Goal: Task Accomplishment & Management: Manage account settings

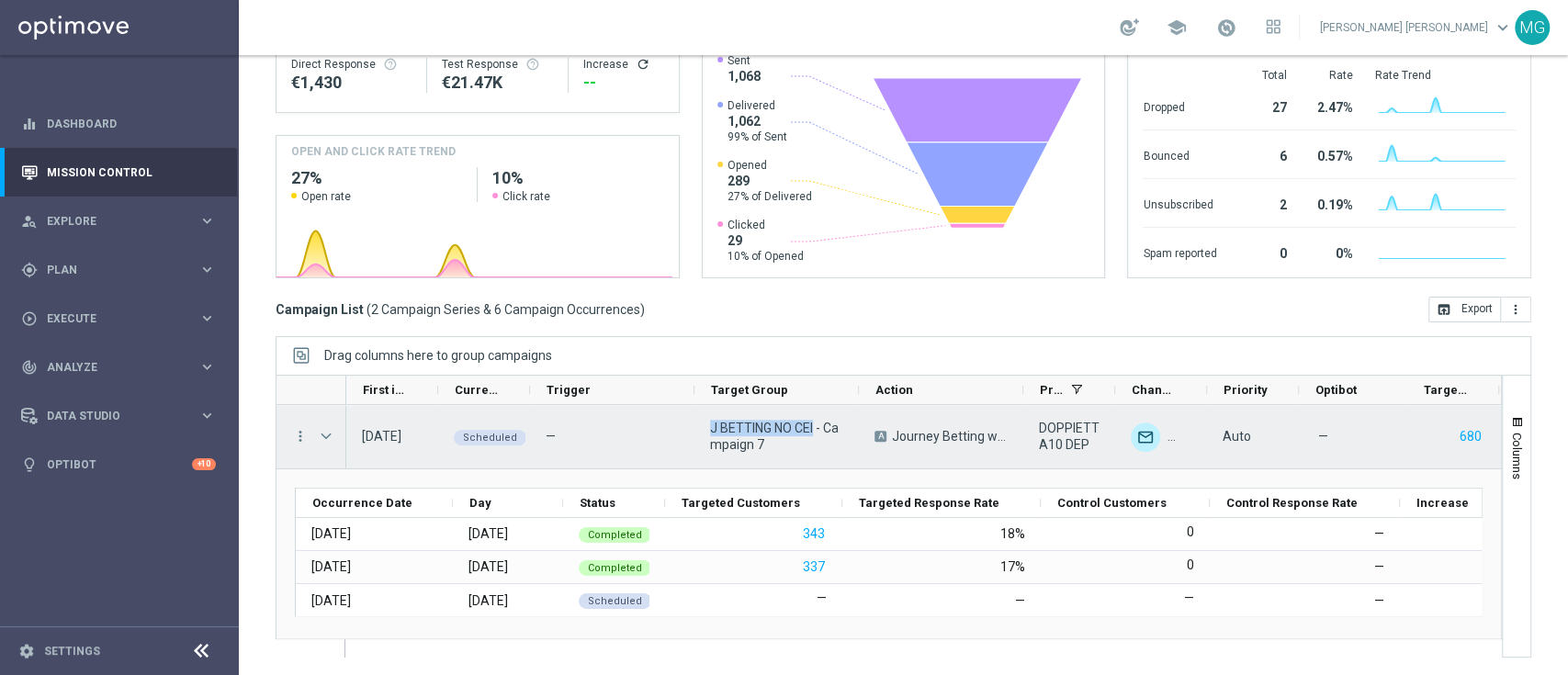
drag, startPoint x: 702, startPoint y: 431, endPoint x: 815, endPoint y: 427, distance: 113.1
click at [815, 427] on div "J BETTING NO CEI - Campaign 7" at bounding box center [777, 437] width 164 height 64
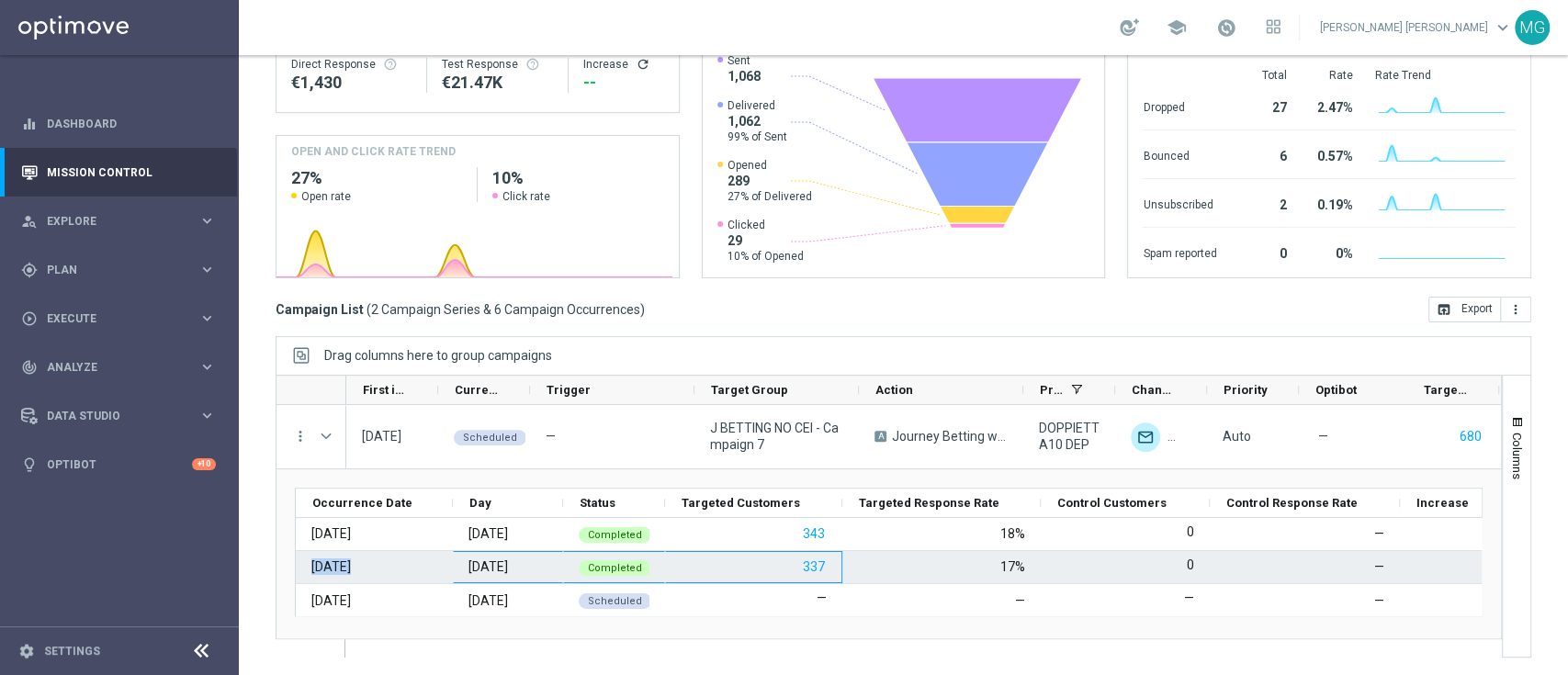
drag, startPoint x: 301, startPoint y: 568, endPoint x: 837, endPoint y: 569, distance: 536.0
click at [837, 569] on div "13 Aug 2025 Wednesday Completed 337 17% 0 — €0 €0" at bounding box center [1000, 568] width 1409 height 33
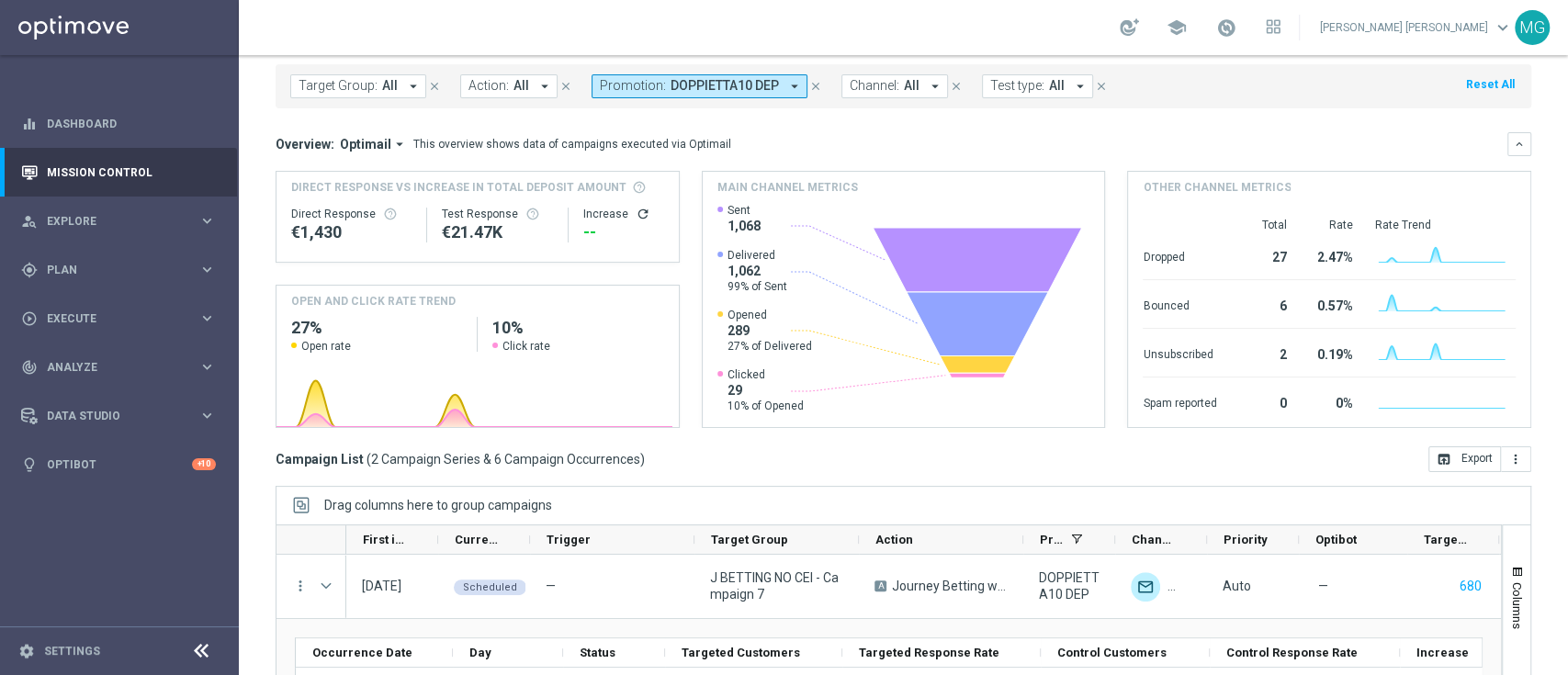
scroll to position [243, 0]
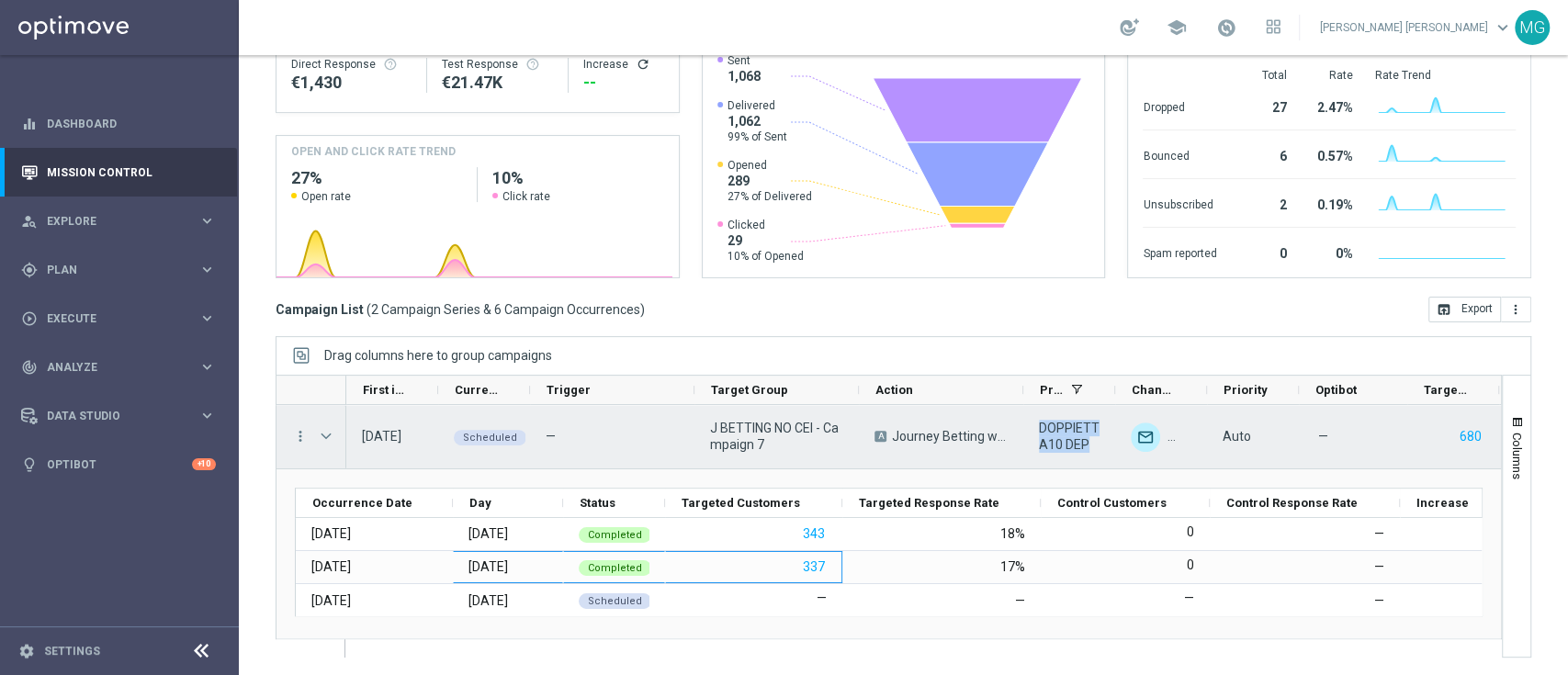
drag, startPoint x: 1039, startPoint y: 432, endPoint x: 1095, endPoint y: 449, distance: 58.5
click at [1095, 448] on span "DOPPIETTA10 DEP" at bounding box center [1069, 436] width 61 height 33
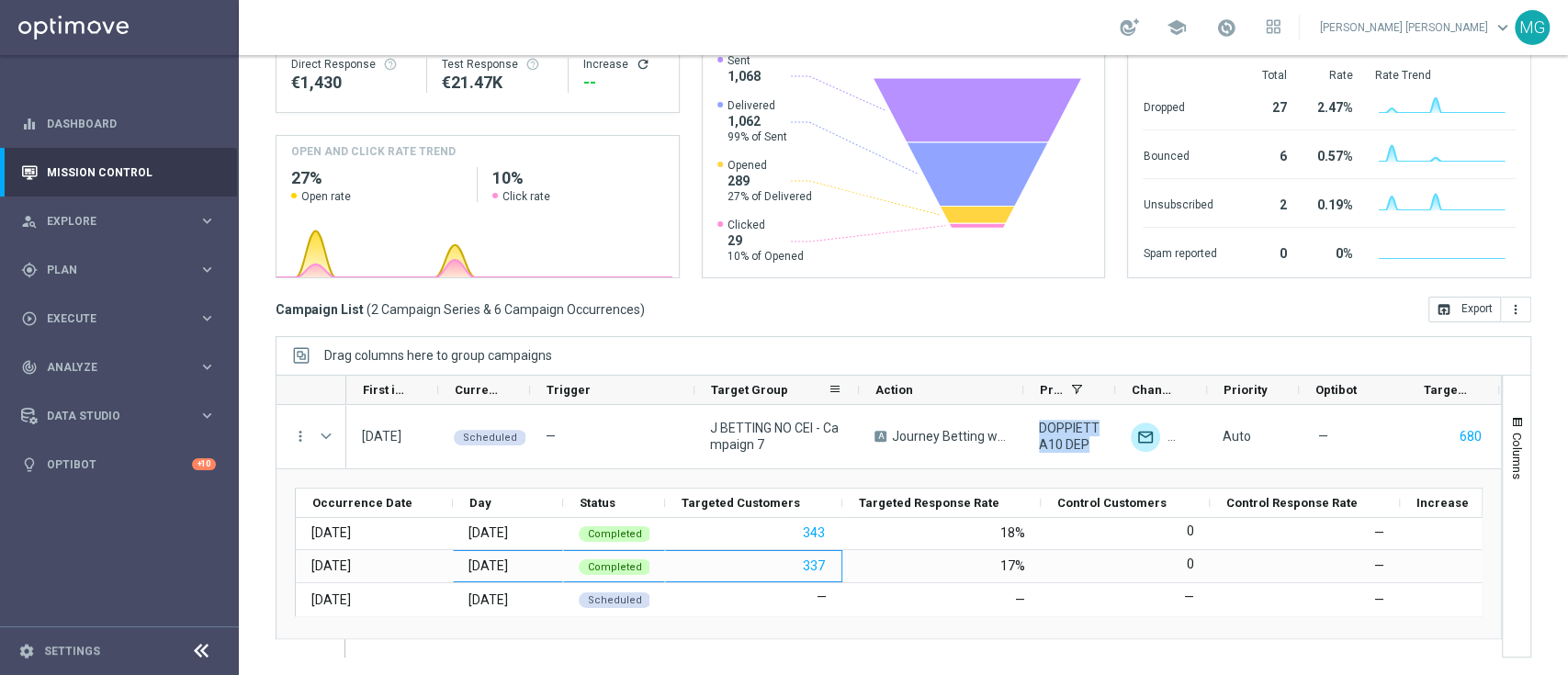
scroll to position [0, 0]
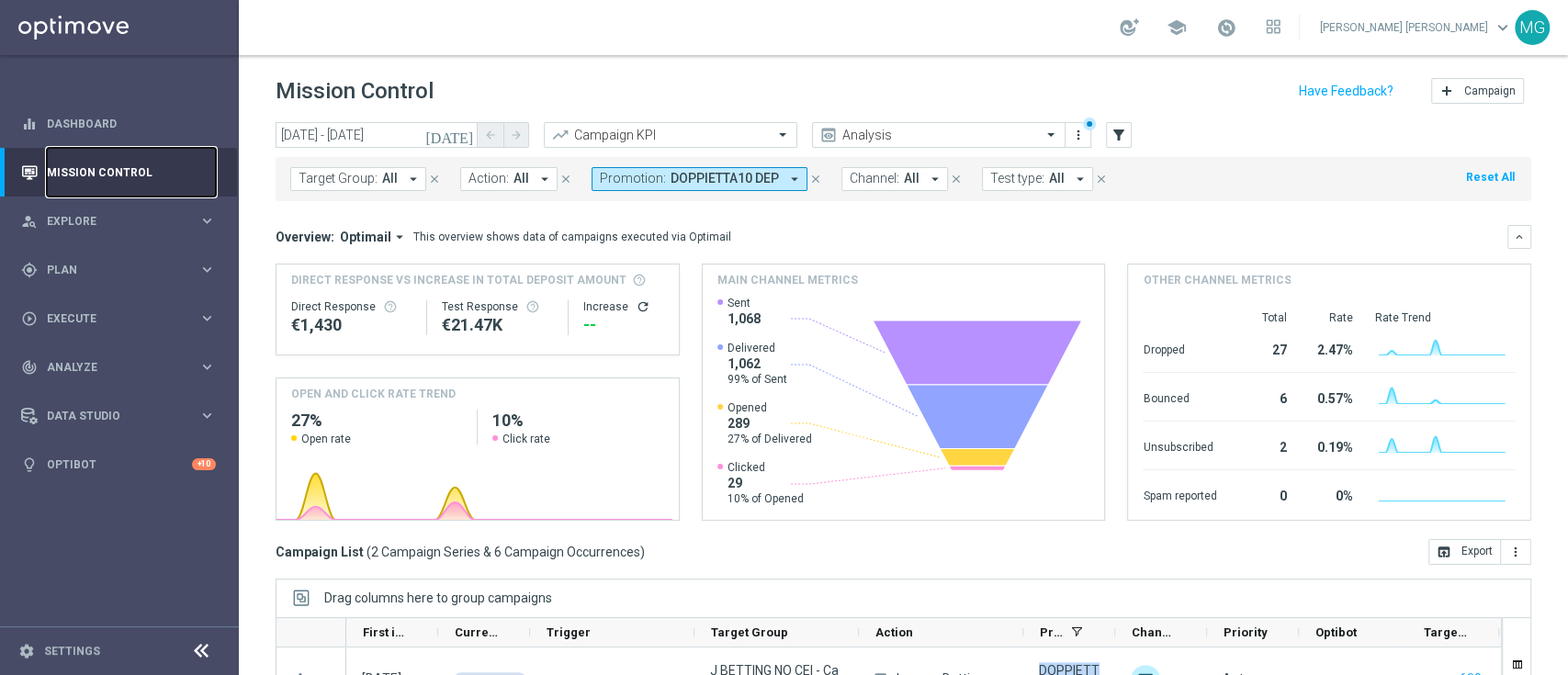
click at [112, 176] on link "Mission Control" at bounding box center [131, 172] width 169 height 48
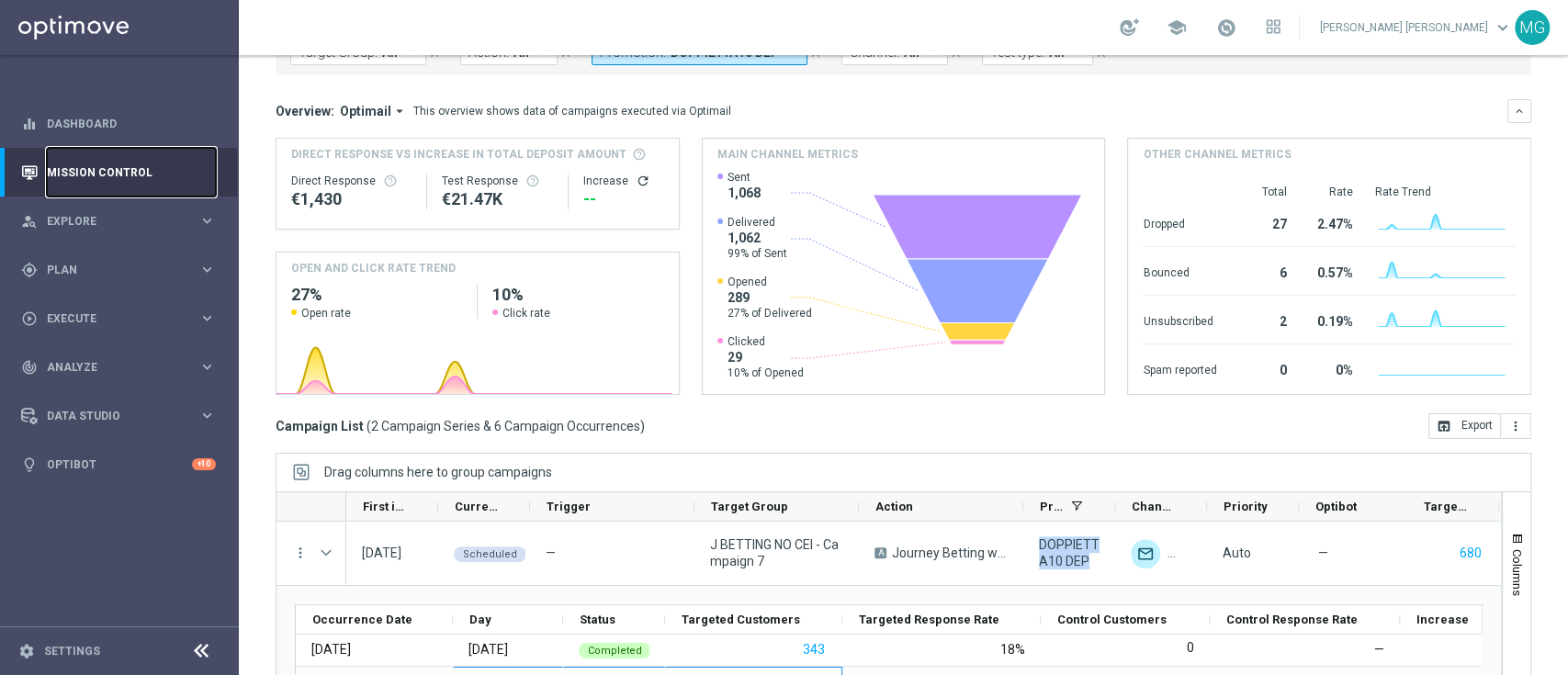
scroll to position [132, 0]
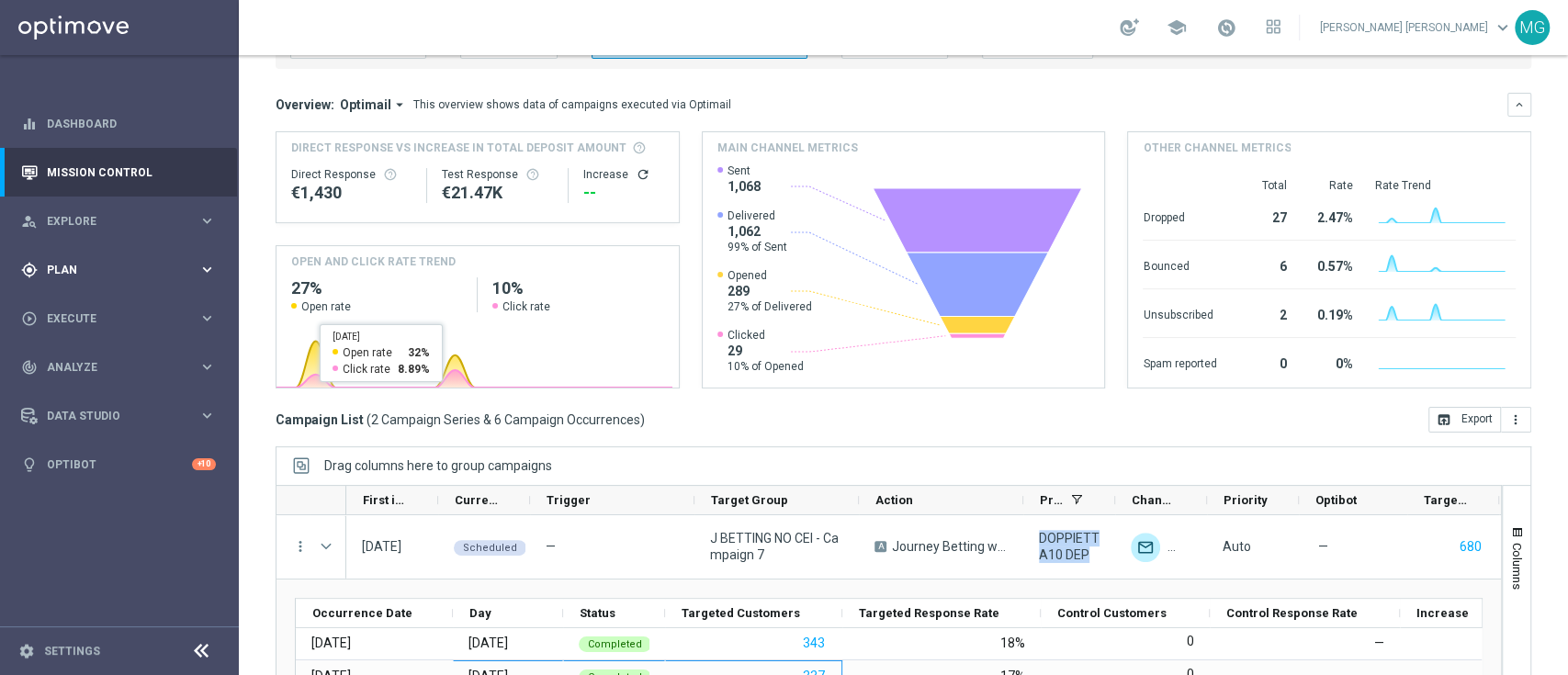
click at [83, 279] on div "gps_fixed Plan keyboard_arrow_right" at bounding box center [118, 270] width 237 height 48
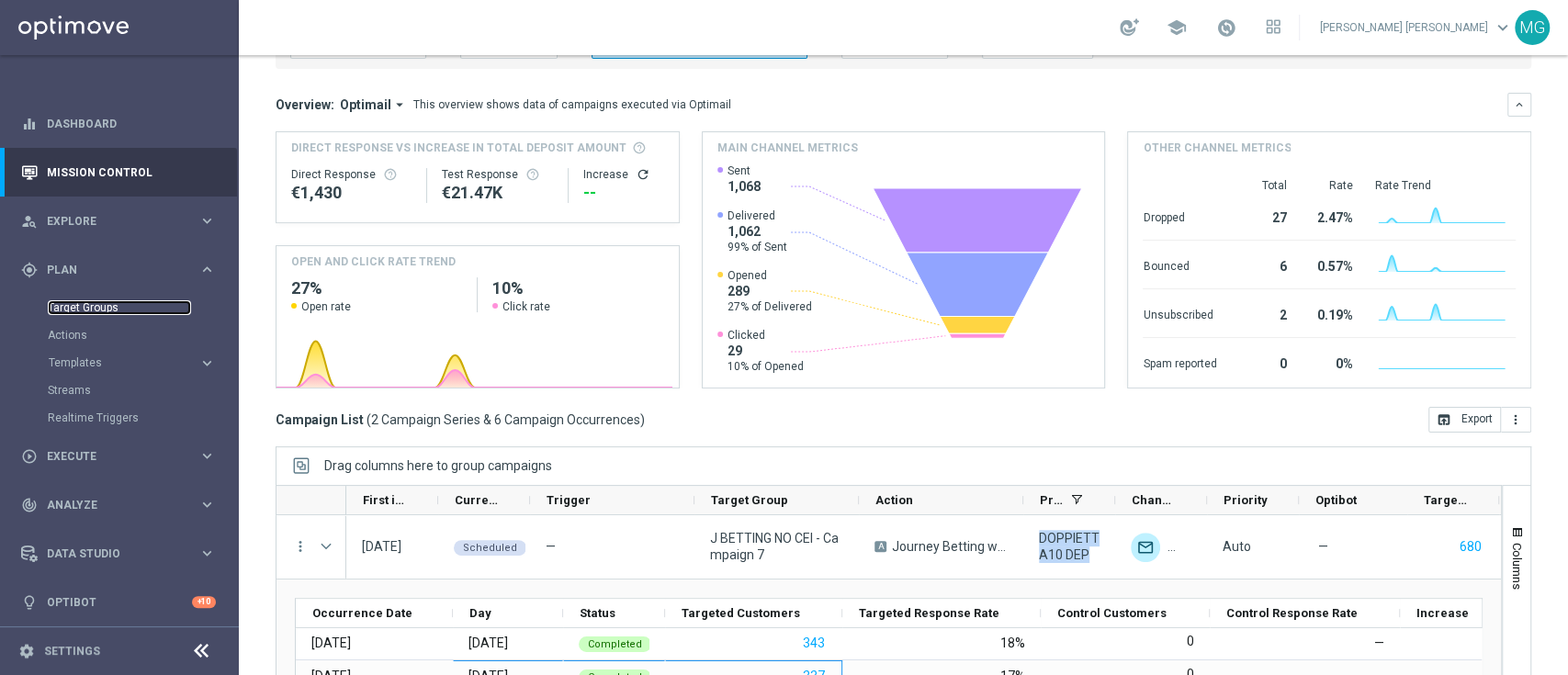
click at [86, 311] on link "Target Groups" at bounding box center [119, 308] width 143 height 15
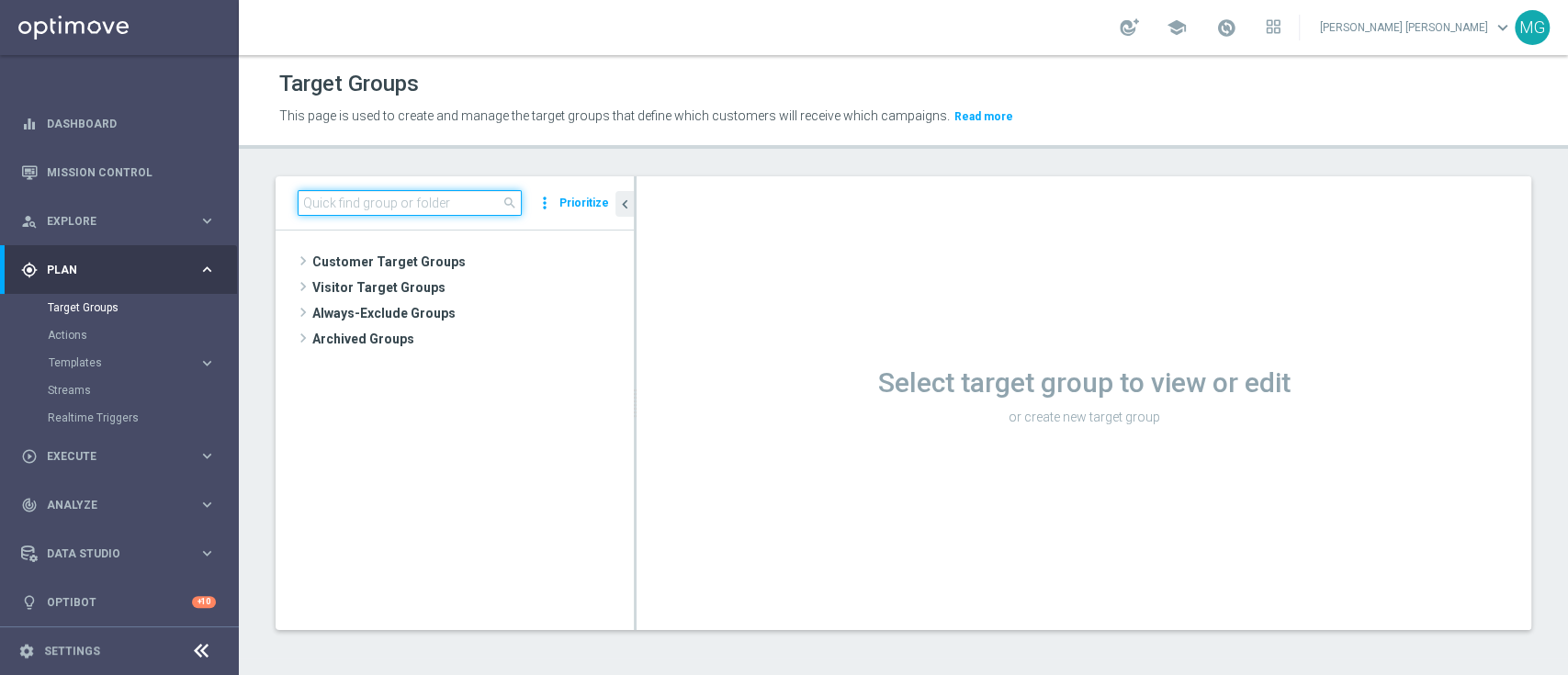
click at [382, 205] on input at bounding box center [410, 203] width 224 height 26
